Goal: Information Seeking & Learning: Learn about a topic

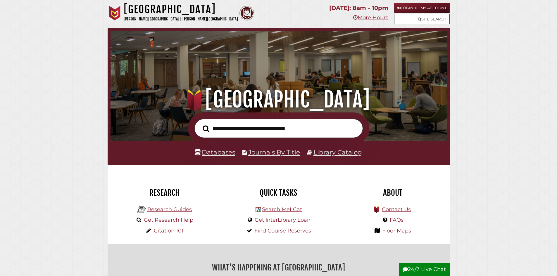
scroll to position [111, 333]
drag, startPoint x: 221, startPoint y: 153, endPoint x: 100, endPoint y: 157, distance: 121.1
click at [240, 129] on input "text" at bounding box center [278, 128] width 168 height 19
click at [215, 153] on link "Databases" at bounding box center [215, 153] width 40 height 8
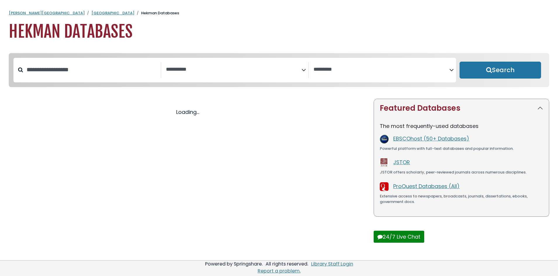
select select "Database Subject Filter"
select select "Database Vendors Filter"
select select "Database Subject Filter"
select select "Database Vendors Filter"
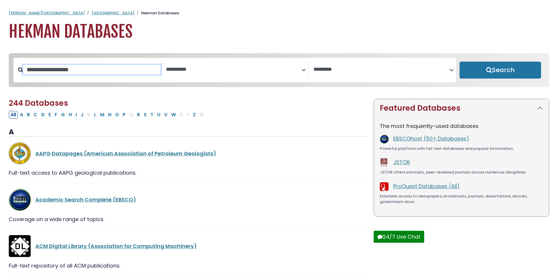
click at [90, 73] on input "Search database by title or keyword" at bounding box center [92, 70] width 138 height 10
type input "**********"
click at [460, 62] on button "Search" at bounding box center [501, 70] width 82 height 17
select select "Database Subject Filter"
select select "Database Vendors Filter"
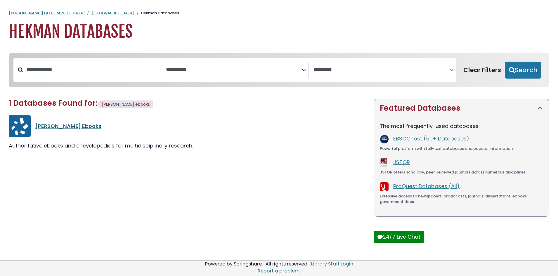
click at [66, 128] on link "Gale Ebooks" at bounding box center [68, 125] width 66 height 7
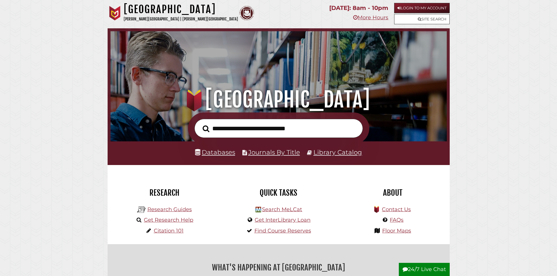
scroll to position [111, 333]
click at [218, 151] on link "Databases" at bounding box center [215, 153] width 40 height 8
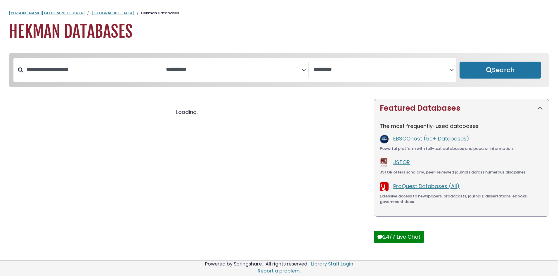
select select "Database Subject Filter"
select select "Database Vendors Filter"
select select "Database Subject Filter"
select select "Database Vendors Filter"
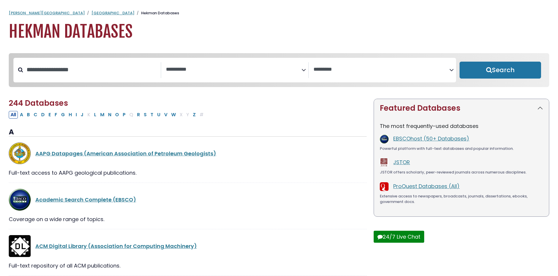
click at [189, 72] on textarea "Search" at bounding box center [234, 70] width 136 height 6
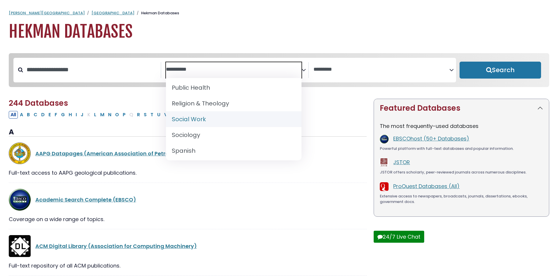
scroll to position [585, 0]
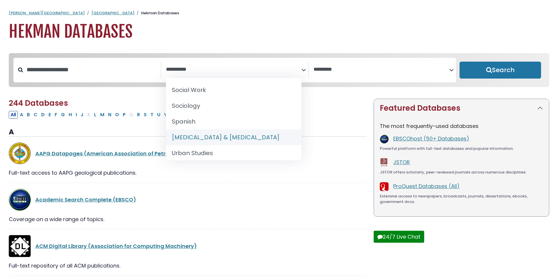
select select "*****"
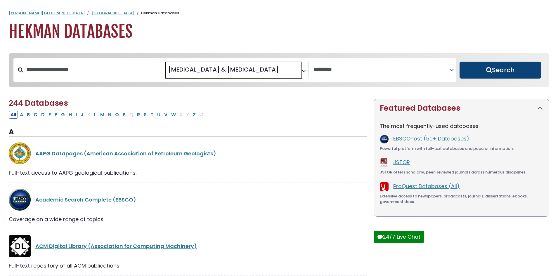
click at [480, 68] on button "Search" at bounding box center [501, 70] width 82 height 17
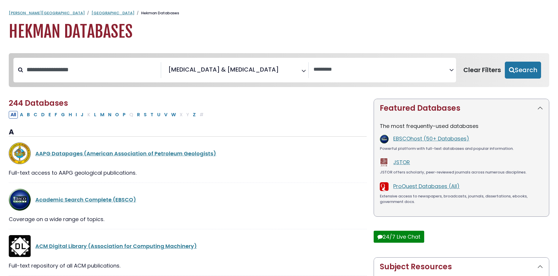
select select "Database Vendors Filter"
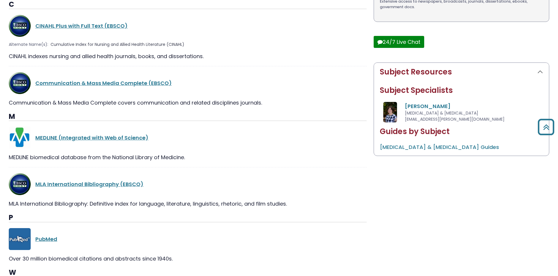
scroll to position [205, 0]
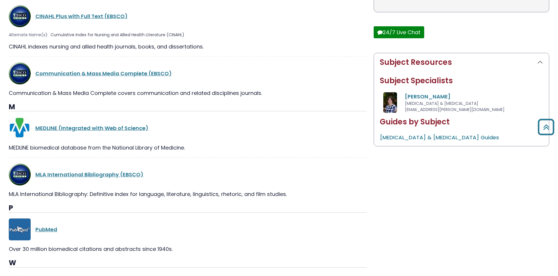
drag, startPoint x: 50, startPoint y: 229, endPoint x: 138, endPoint y: 215, distance: 89.1
click at [50, 229] on link "PubMed" at bounding box center [46, 229] width 22 height 7
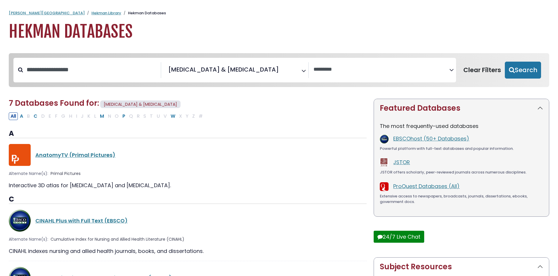
select select "Database Vendors Filter"
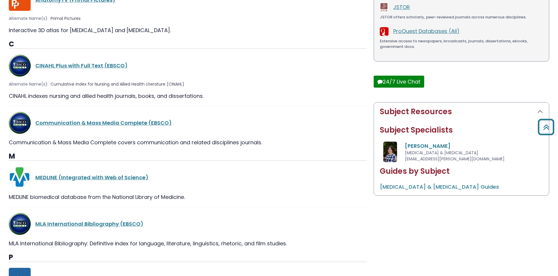
scroll to position [155, 0]
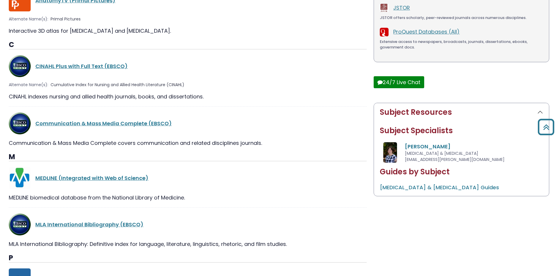
drag, startPoint x: 116, startPoint y: 124, endPoint x: 234, endPoint y: 120, distance: 118.5
click at [116, 124] on link "Communication & Mass Media Complete (EBSCO)" at bounding box center [103, 123] width 137 height 7
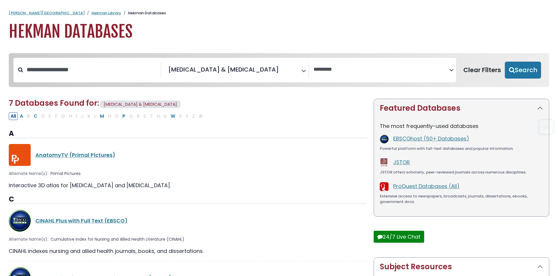
select select "Database Vendors Filter"
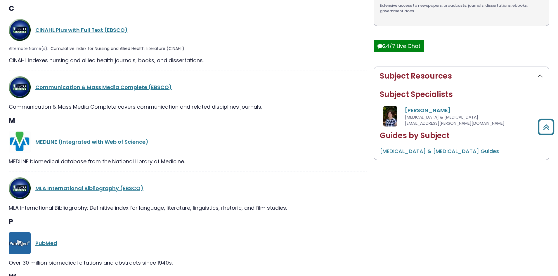
scroll to position [272, 0]
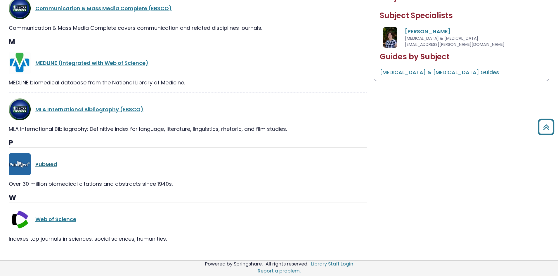
click at [52, 162] on link "PubMed" at bounding box center [46, 164] width 22 height 7
